Goal: Register for event/course

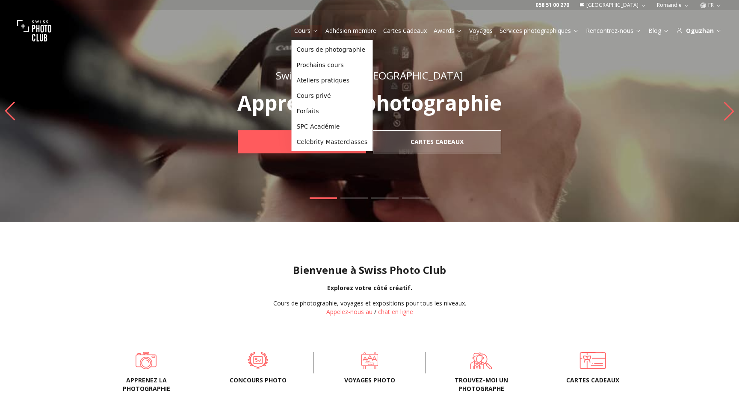
click at [300, 29] on link "Cours" at bounding box center [306, 31] width 24 height 9
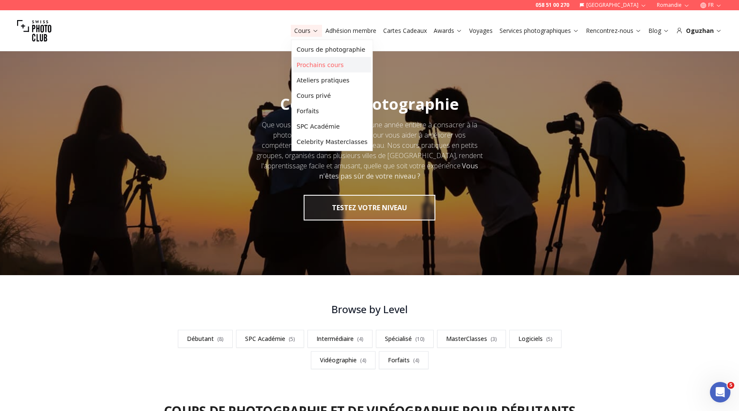
click at [309, 67] on link "Prochains cours" at bounding box center [332, 64] width 78 height 15
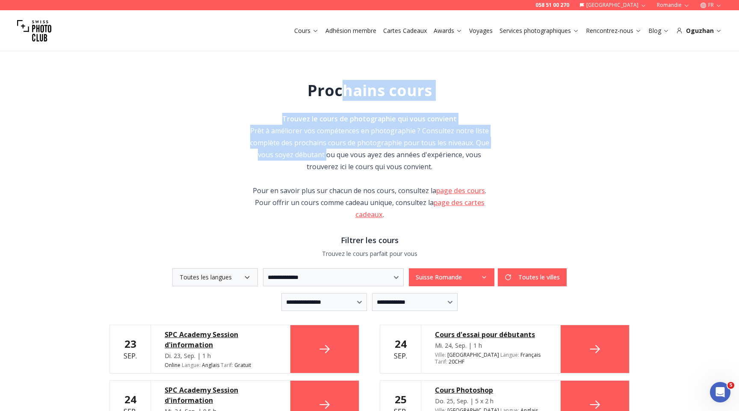
drag, startPoint x: 339, startPoint y: 87, endPoint x: 327, endPoint y: 154, distance: 67.8
click at [327, 154] on div "Trouvez le cours de photographie qui vous convient Prêt à améliorer vos compéte…" at bounding box center [369, 143] width 246 height 60
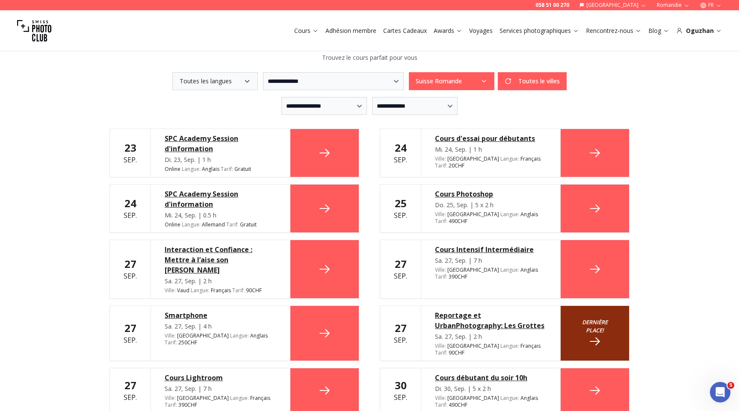
scroll to position [196, 0]
